Goal: Task Accomplishment & Management: Manage account settings

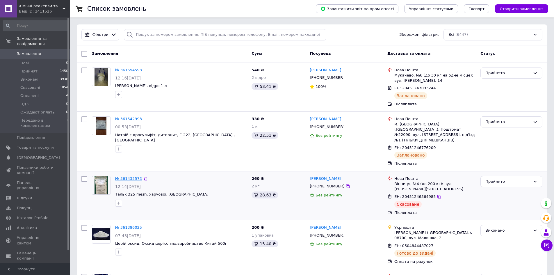
click at [128, 176] on link "№ 361433573" at bounding box center [128, 178] width 27 height 4
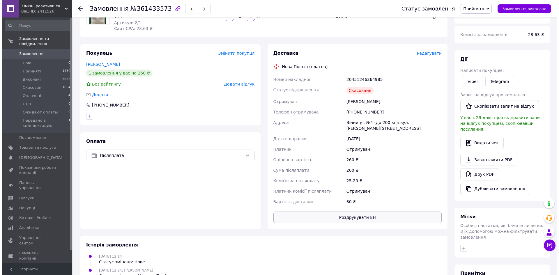
scroll to position [98, 0]
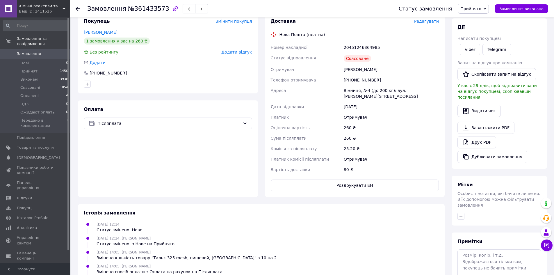
click at [429, 22] on span "Редагувати" at bounding box center [426, 21] width 25 height 5
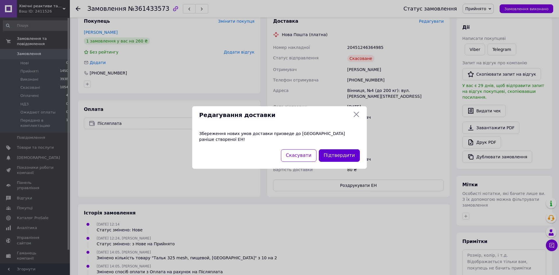
click at [342, 154] on button "Підтвердити" at bounding box center [339, 155] width 41 height 13
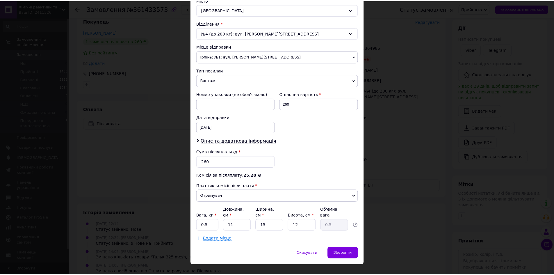
scroll to position [169, 0]
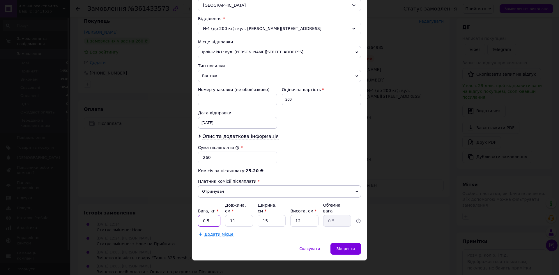
click at [211, 215] on input "0.5" at bounding box center [209, 221] width 22 height 12
type input "0"
type input "2"
click at [344, 246] on span "Зберегти" at bounding box center [345, 248] width 18 height 4
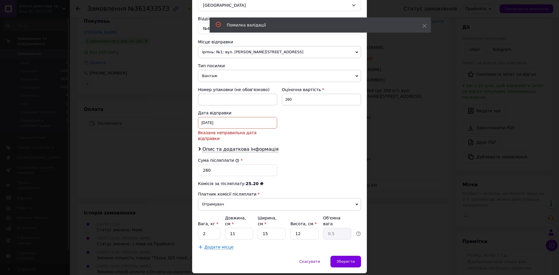
click at [204, 122] on div "11.09.2025 < 2025 > < Сентябрь > Пн Вт Ср Чт Пт Сб Вс 1 2 3 4 5 6 7 8 9 10 11 1…" at bounding box center [237, 123] width 79 height 12
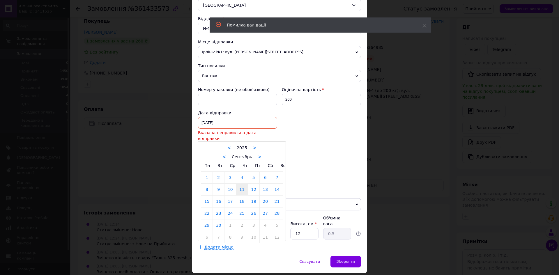
click at [204, 122] on div at bounding box center [279, 137] width 559 height 275
click at [206, 123] on div "11.09.2025 < 2025 > < Сентябрь > Пн Вт Ср Чт Пт Сб Вс 1 2 3 4 5 6 7 8 9 10 11 1…" at bounding box center [237, 123] width 79 height 12
click at [254, 185] on link "12" at bounding box center [253, 190] width 11 height 12
type input "12.09.2025"
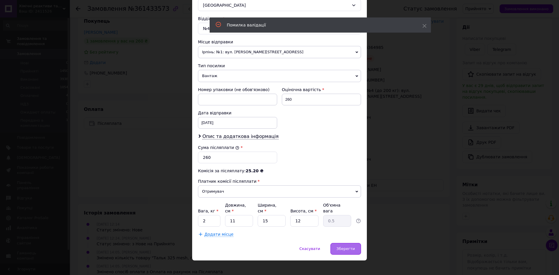
click at [349, 246] on div "Зберегти" at bounding box center [345, 249] width 31 height 12
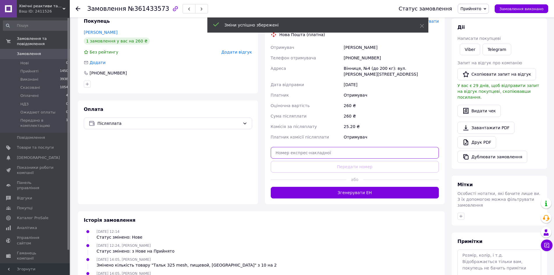
click at [298, 147] on input "text" at bounding box center [355, 153] width 168 height 12
paste input "20451246364070"
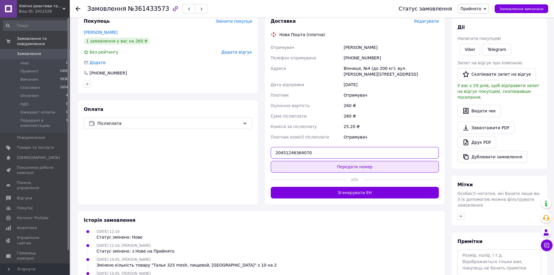
type input "20451246364070"
click at [352, 161] on button "Передати номер" at bounding box center [355, 167] width 168 height 12
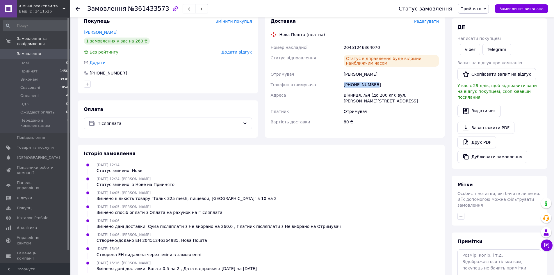
drag, startPoint x: 342, startPoint y: 84, endPoint x: 374, endPoint y: 87, distance: 31.5
click at [374, 87] on div "[PHONE_NUMBER]" at bounding box center [391, 84] width 97 height 10
copy div "[PHONE_NUMBER]"
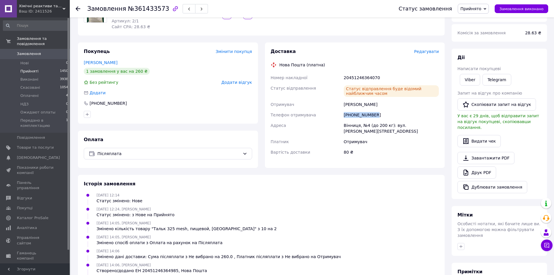
scroll to position [0, 0]
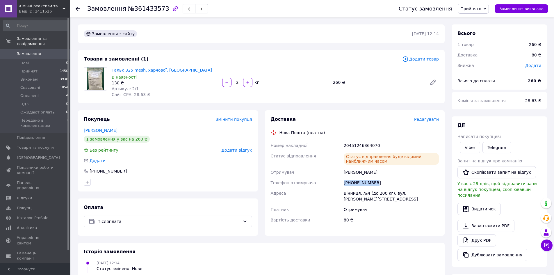
click at [24, 51] on span "Замовлення" at bounding box center [29, 53] width 24 height 5
